Goal: Task Accomplishment & Management: Manage account settings

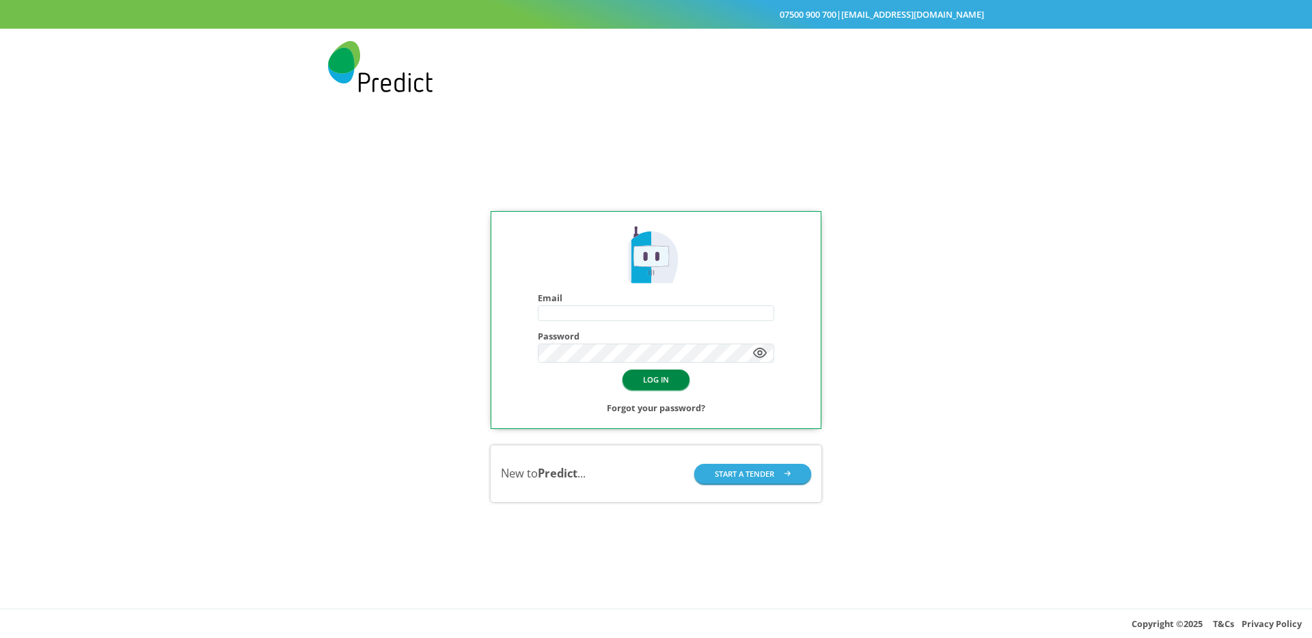
type input "**********"
click at [661, 381] on button "LOG IN" at bounding box center [655, 380] width 67 height 20
